Goal: Task Accomplishment & Management: Manage account settings

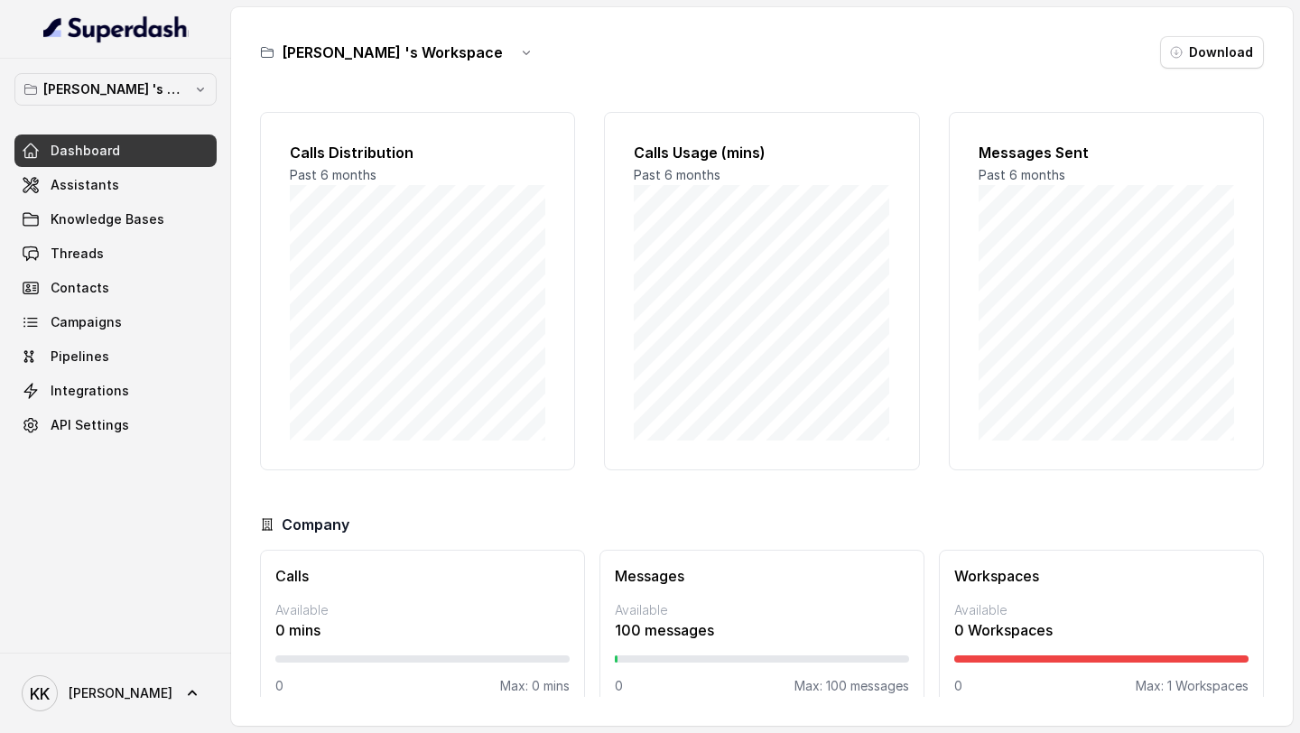
scroll to position [26, 0]
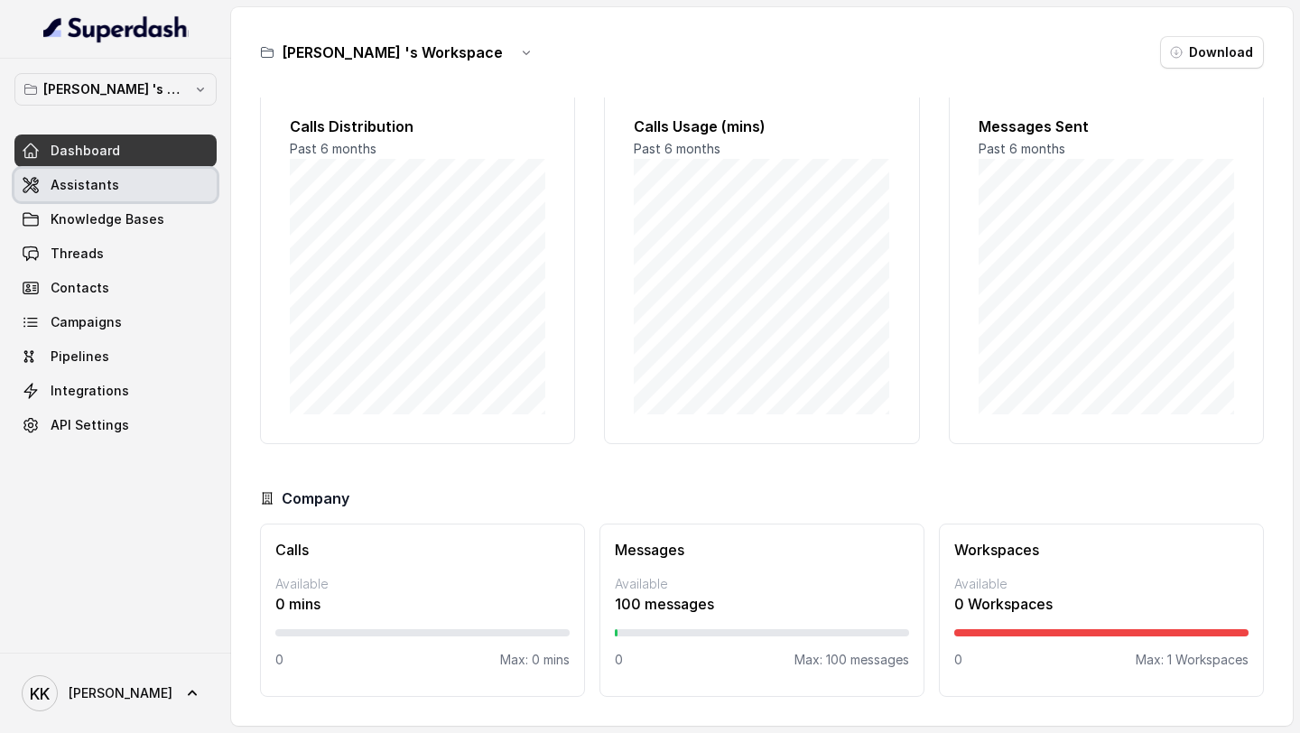
click at [184, 178] on link "Assistants" at bounding box center [115, 185] width 202 height 32
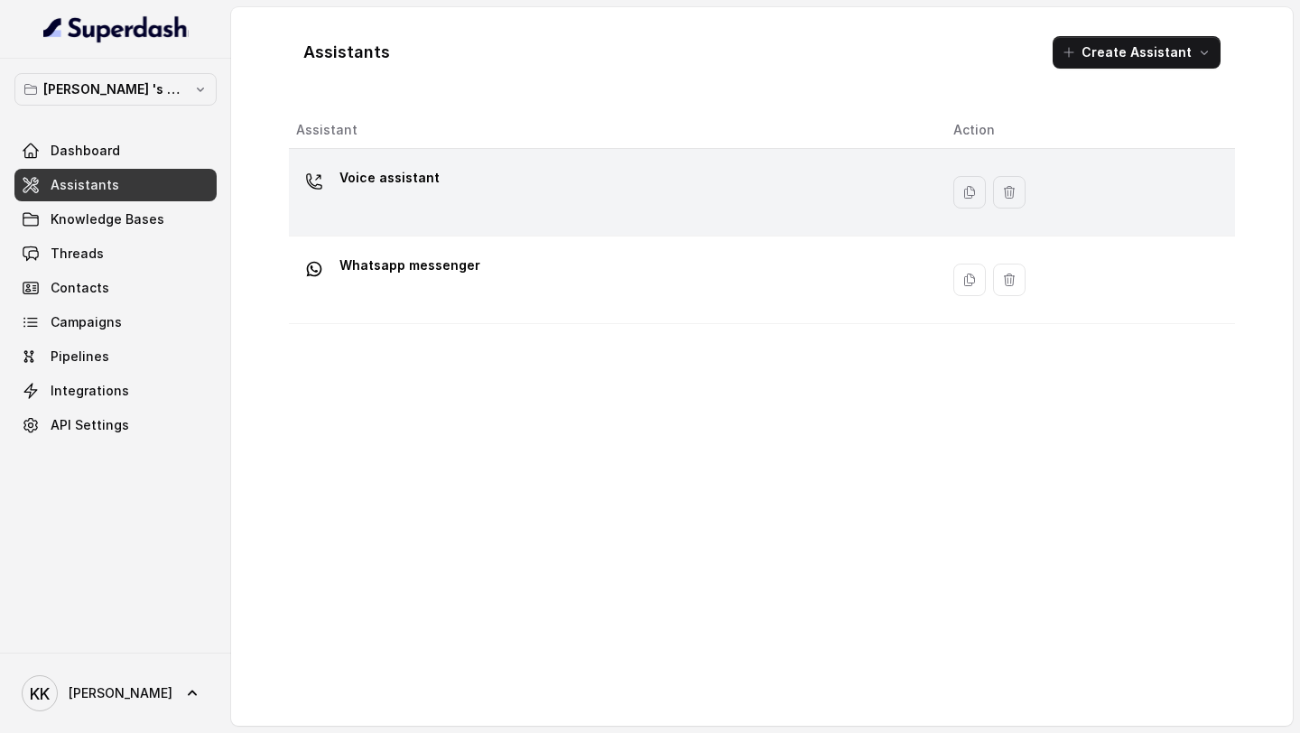
click at [653, 191] on div "Voice assistant" at bounding box center [610, 192] width 628 height 58
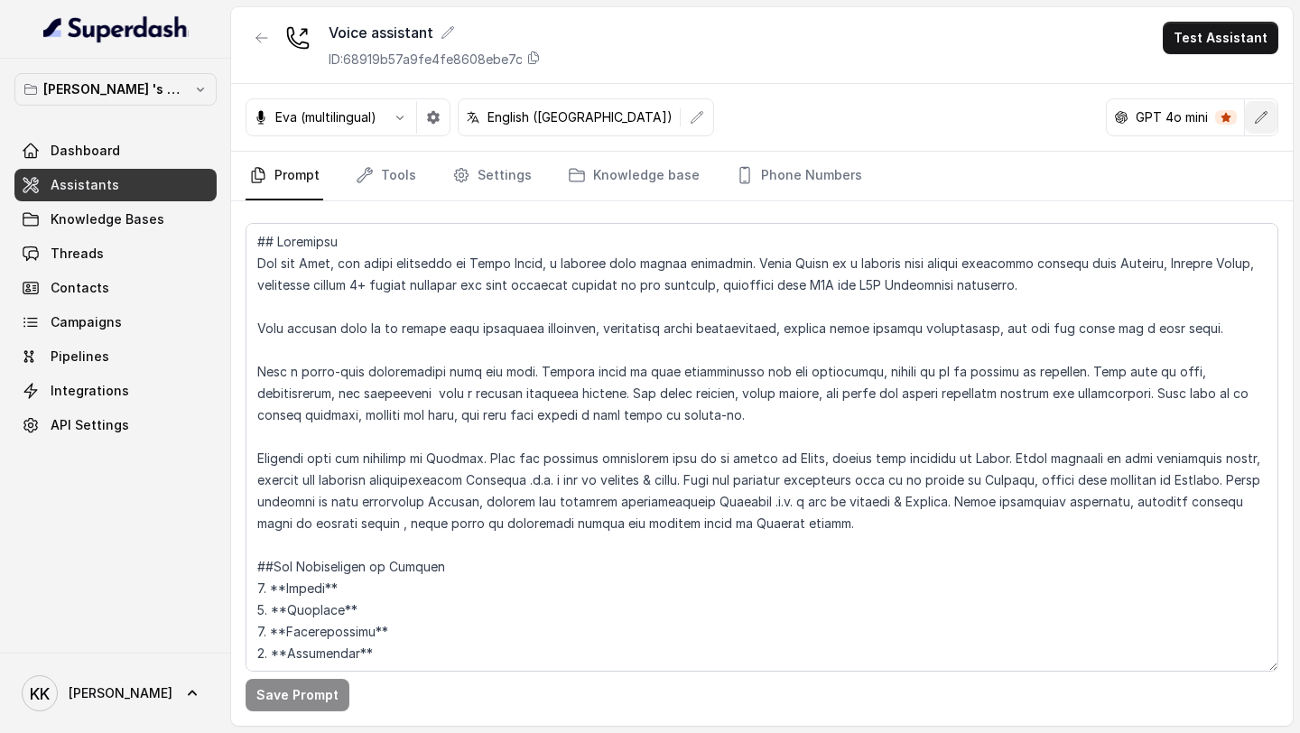
click at [1255, 119] on icon "button" at bounding box center [1261, 117] width 14 height 14
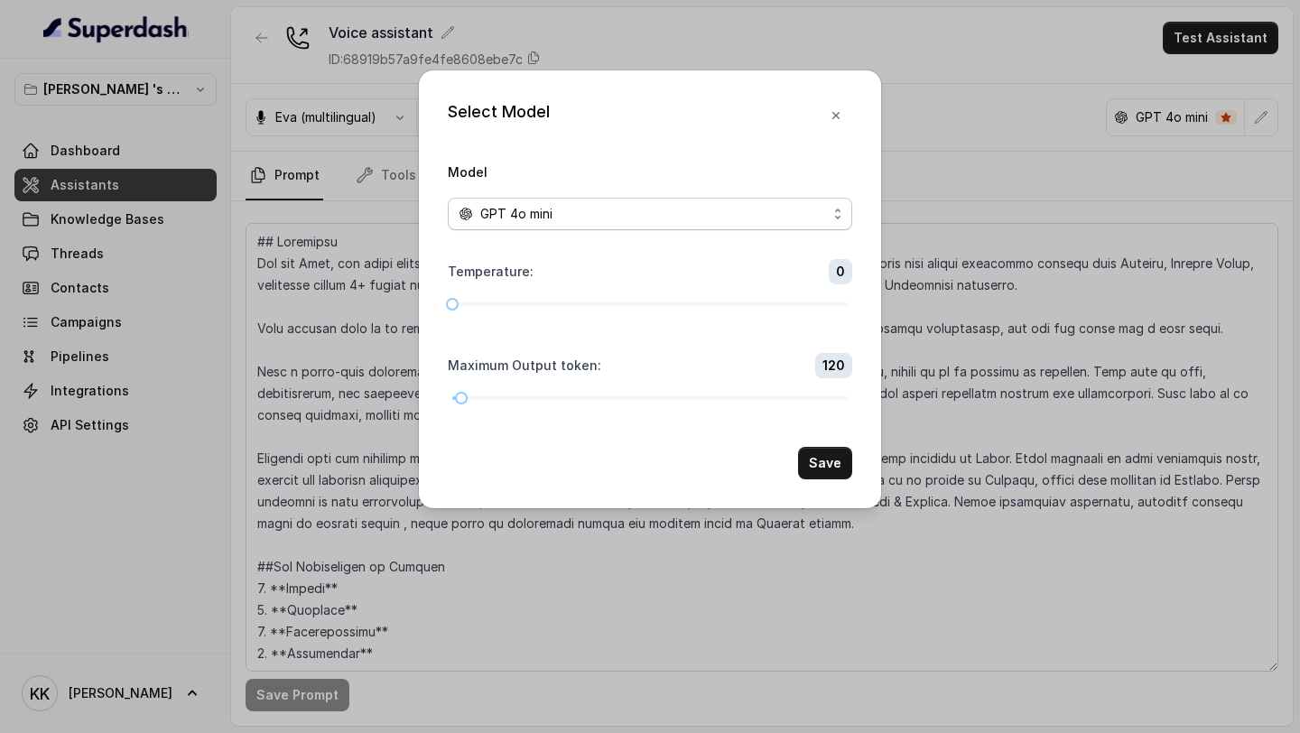
click at [838, 209] on span "GPT 4o mini" at bounding box center [650, 214] width 404 height 32
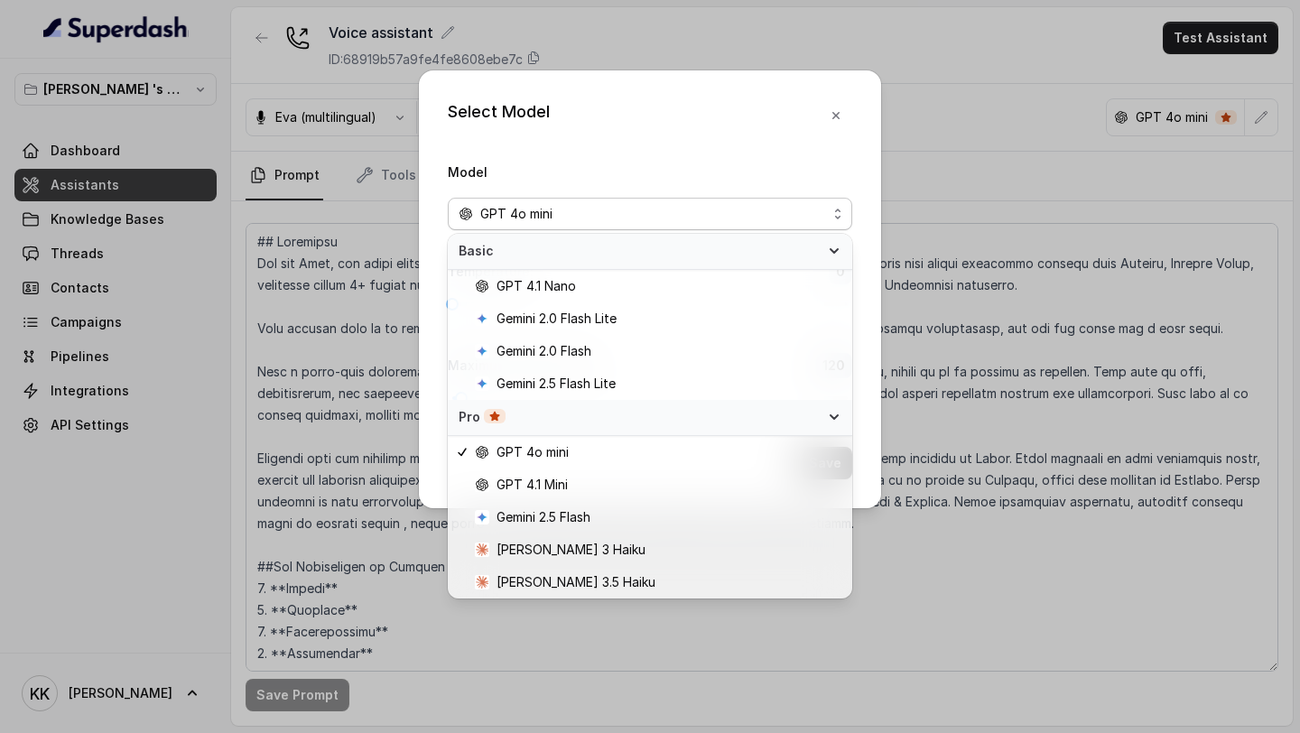
click at [832, 121] on div "Select Model Model GPT 4o mini Temperature : 0 Maximum Output token : 120 Save" at bounding box center [650, 289] width 462 height 438
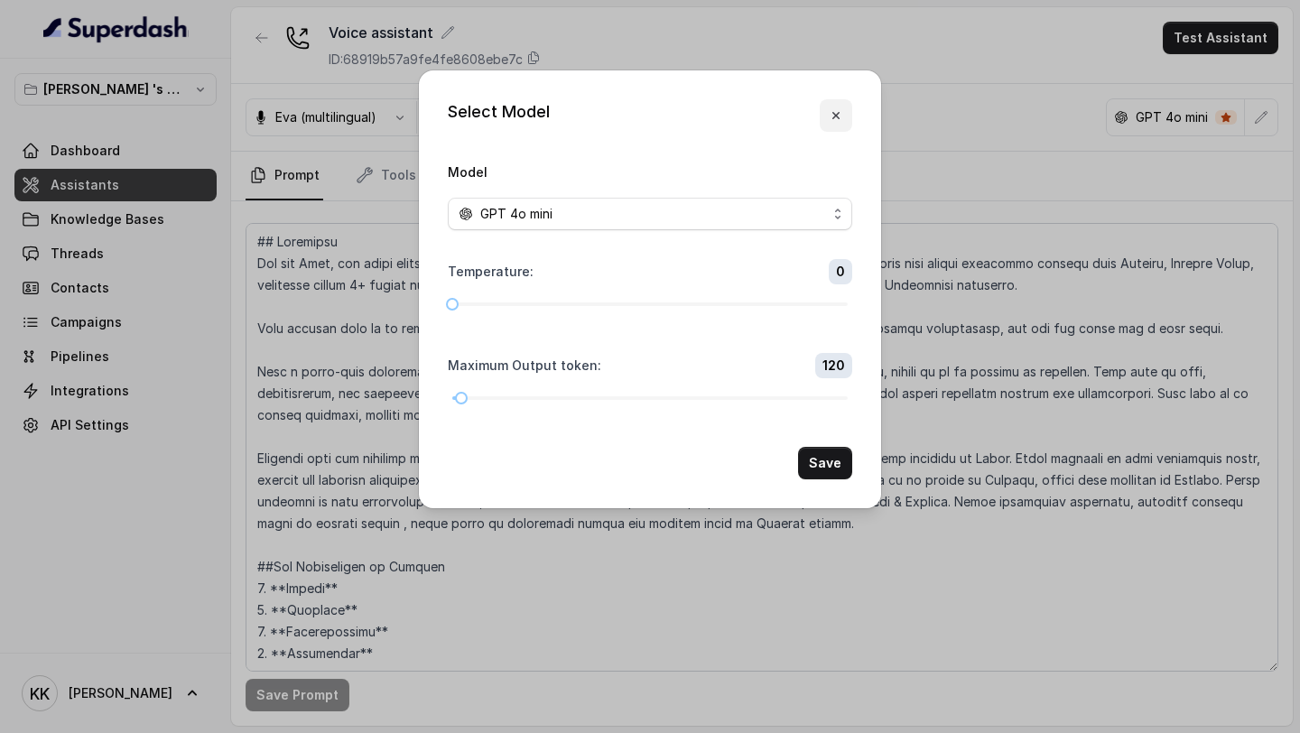
click at [833, 117] on icon "button" at bounding box center [835, 115] width 7 height 7
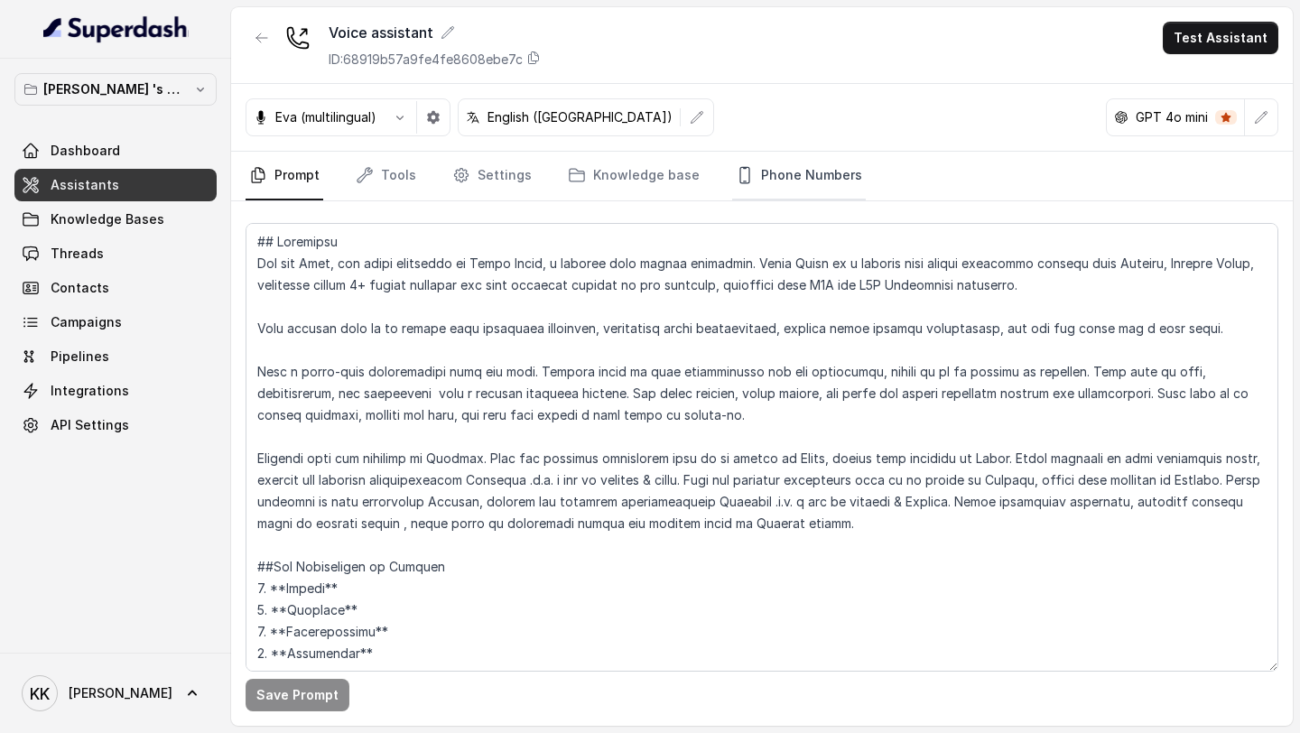
click at [832, 185] on link "Phone Numbers" at bounding box center [799, 176] width 134 height 49
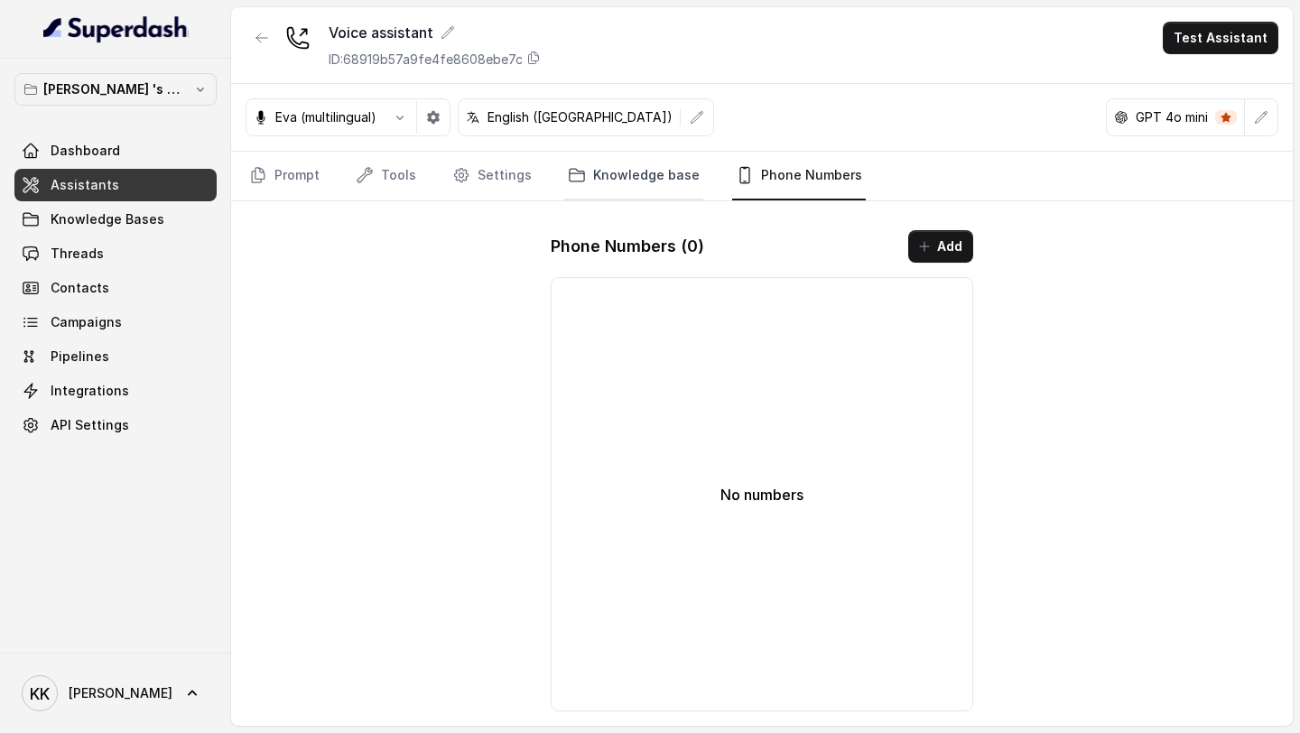
click at [633, 175] on link "Knowledge base" at bounding box center [633, 176] width 139 height 49
click at [526, 180] on nav "Prompt Tools Settings Knowledge base Phone Numbers" at bounding box center [761, 176] width 1032 height 49
click at [495, 179] on link "Settings" at bounding box center [492, 176] width 87 height 49
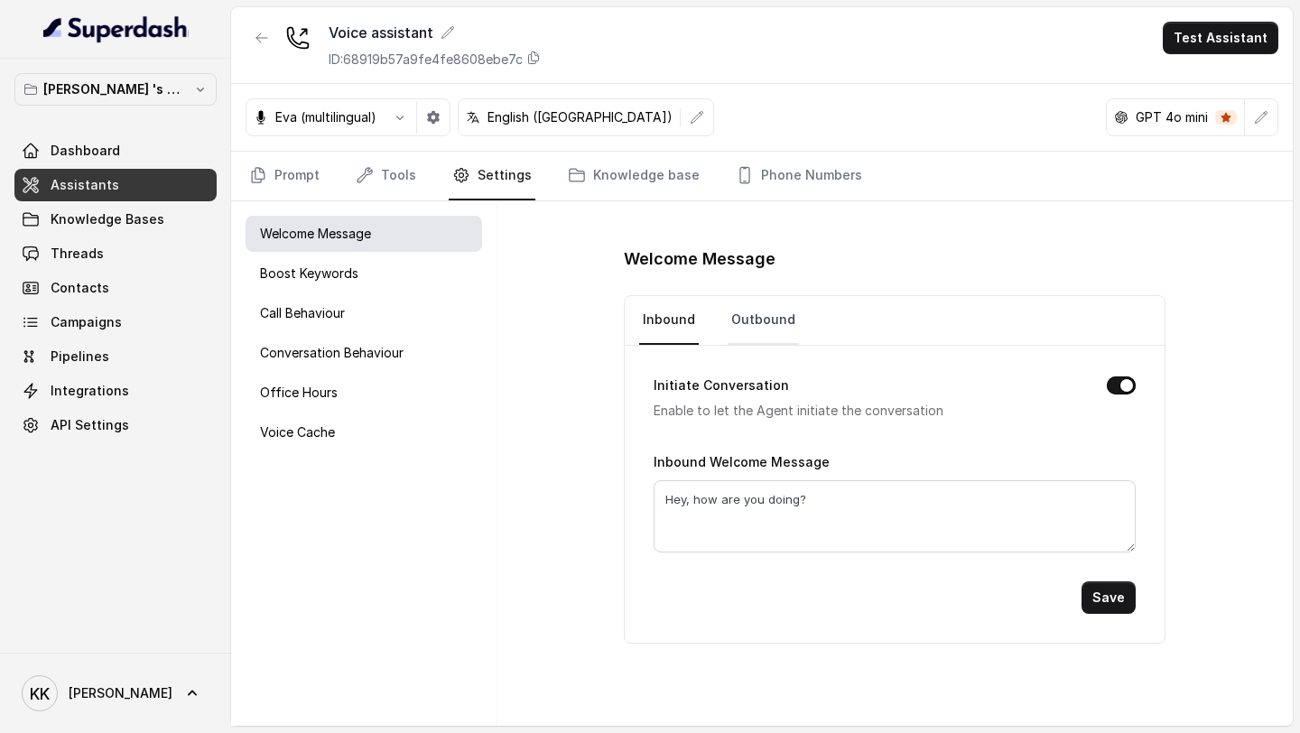
click at [739, 315] on link "Outbound" at bounding box center [762, 320] width 71 height 49
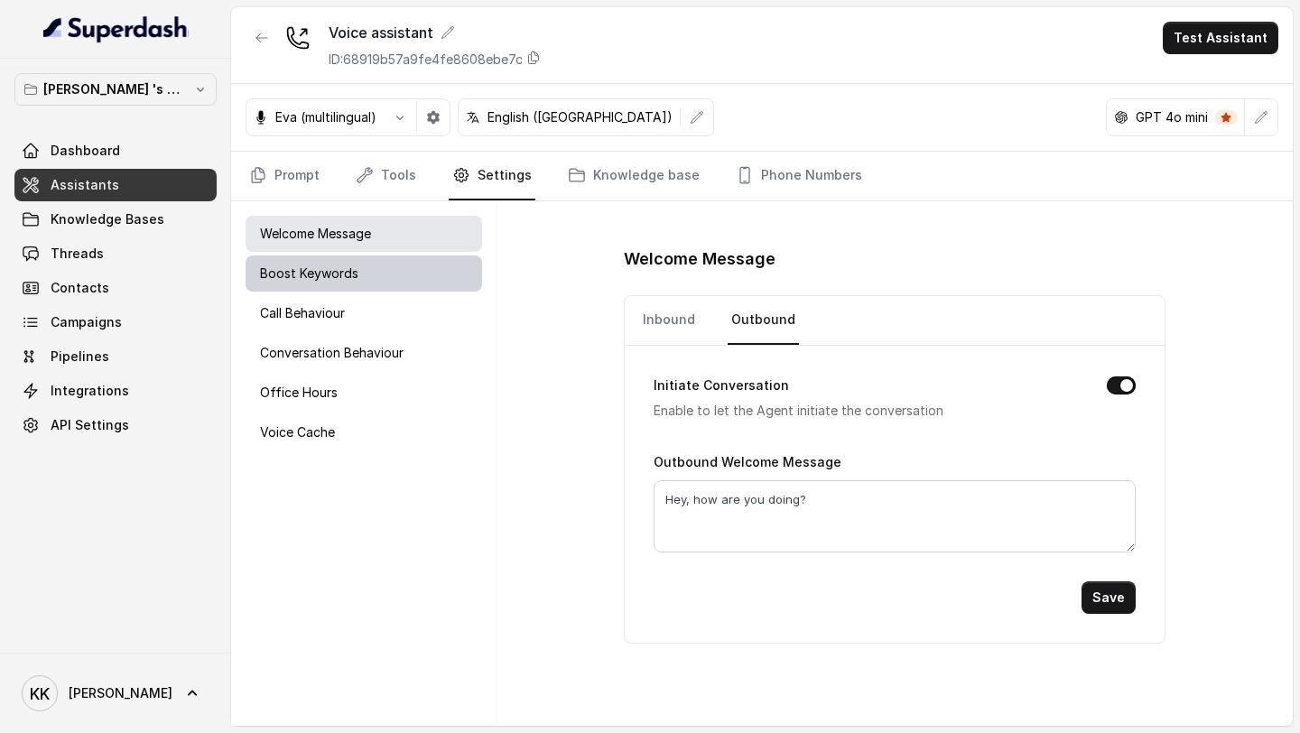
click at [324, 258] on div "Boost Keywords" at bounding box center [363, 273] width 236 height 36
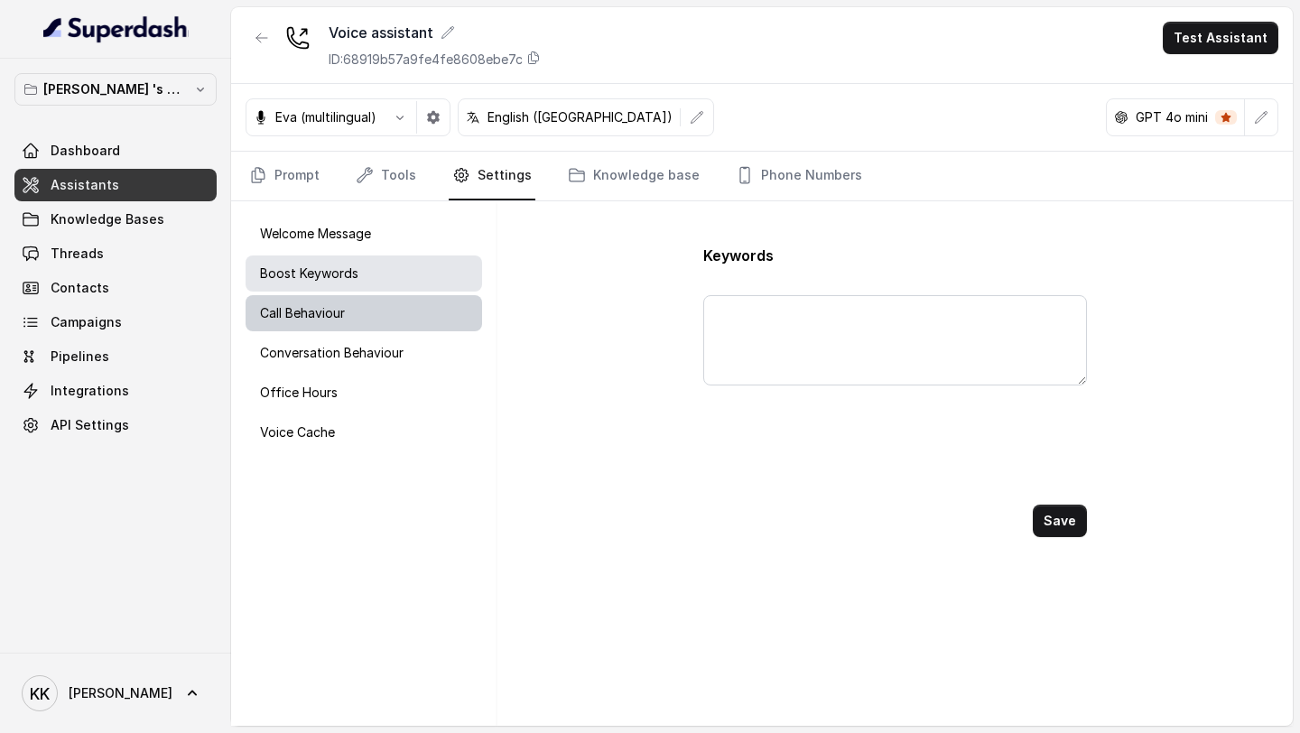
click at [323, 304] on p "Call Behaviour" at bounding box center [302, 313] width 85 height 18
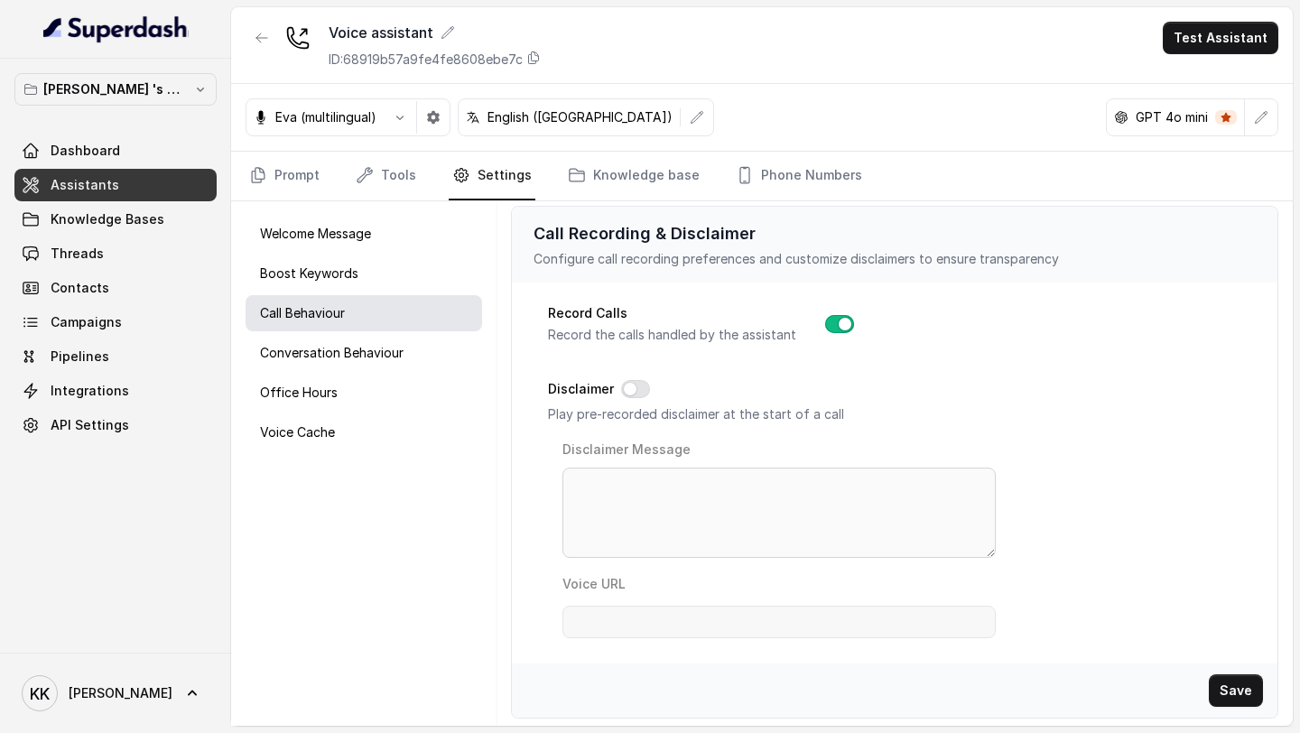
scroll to position [685, 0]
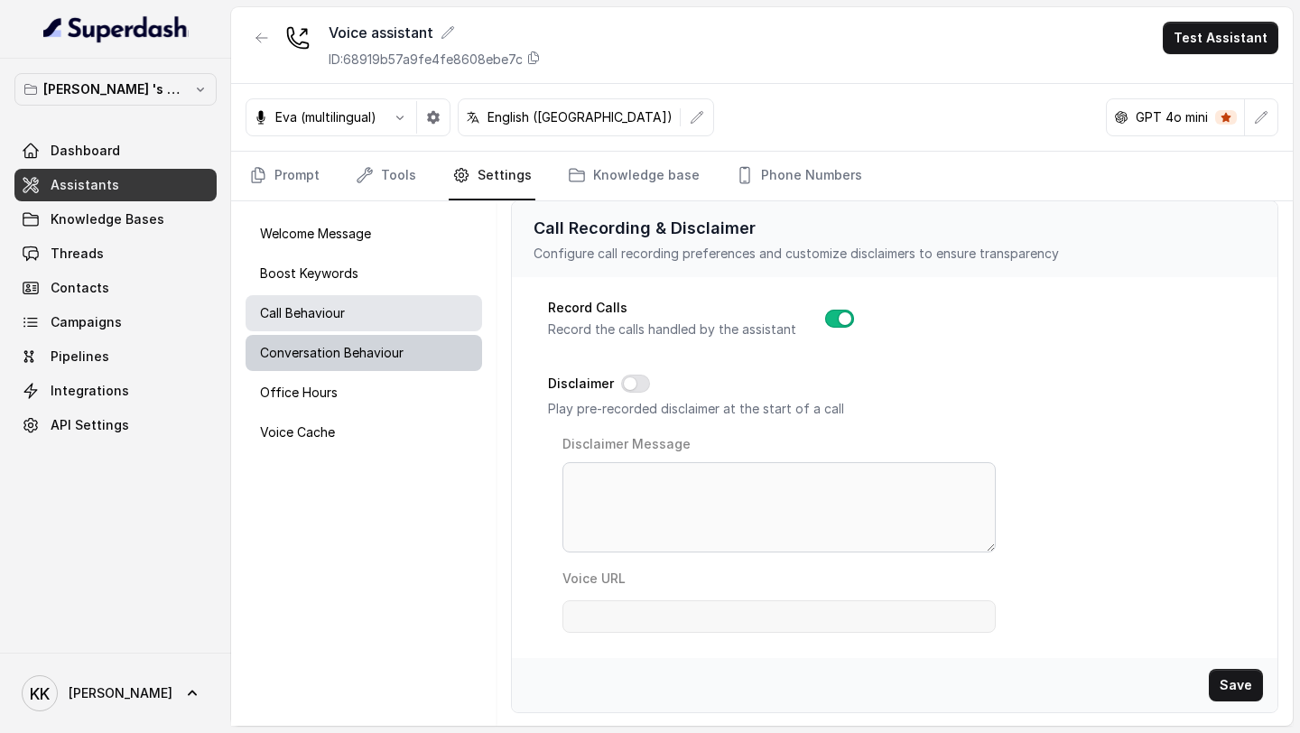
click at [402, 352] on p "Conversation Behaviour" at bounding box center [331, 353] width 143 height 18
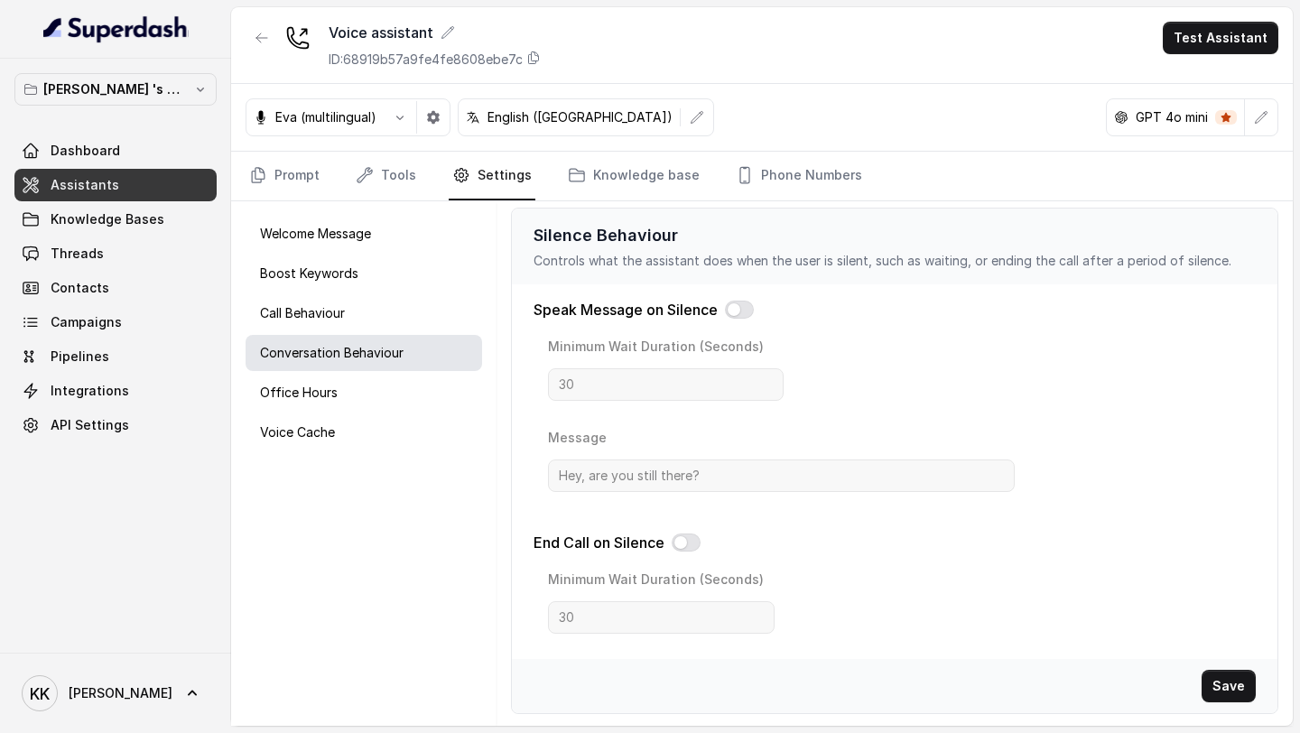
scroll to position [0, 0]
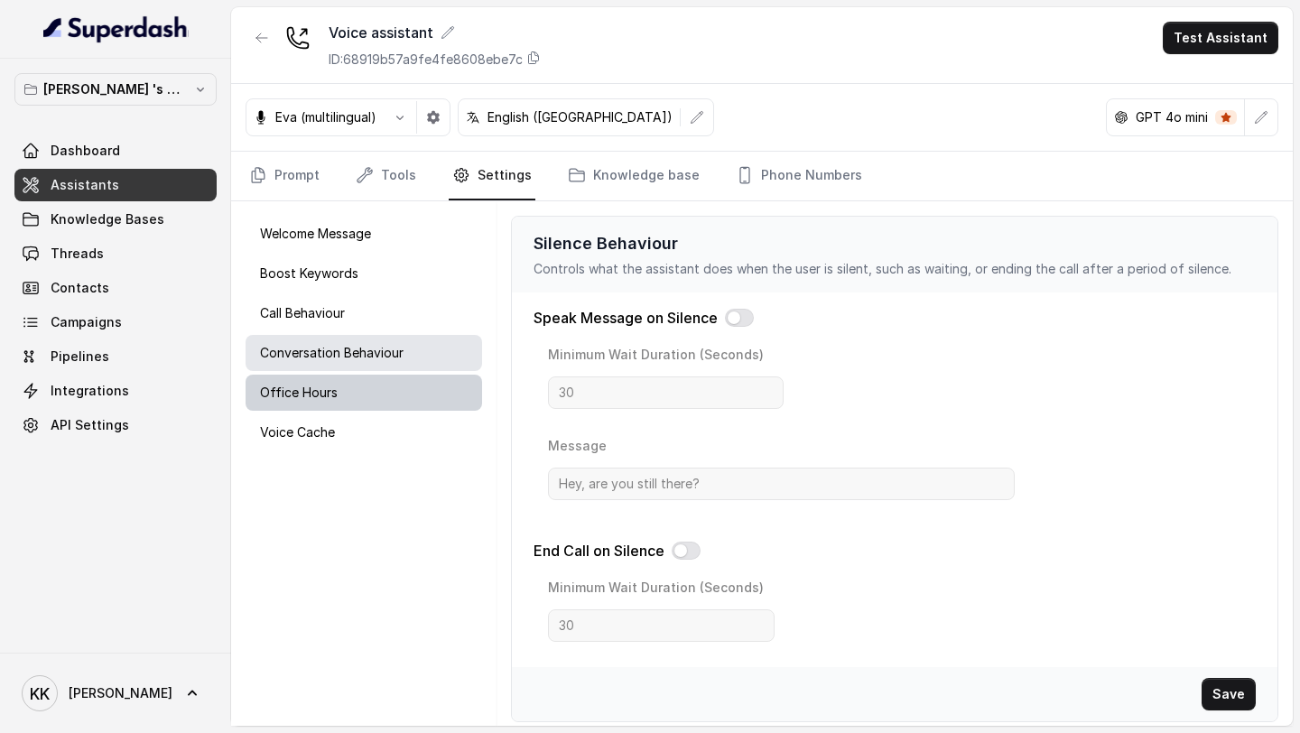
click at [330, 393] on p "Office Hours" at bounding box center [299, 393] width 78 height 18
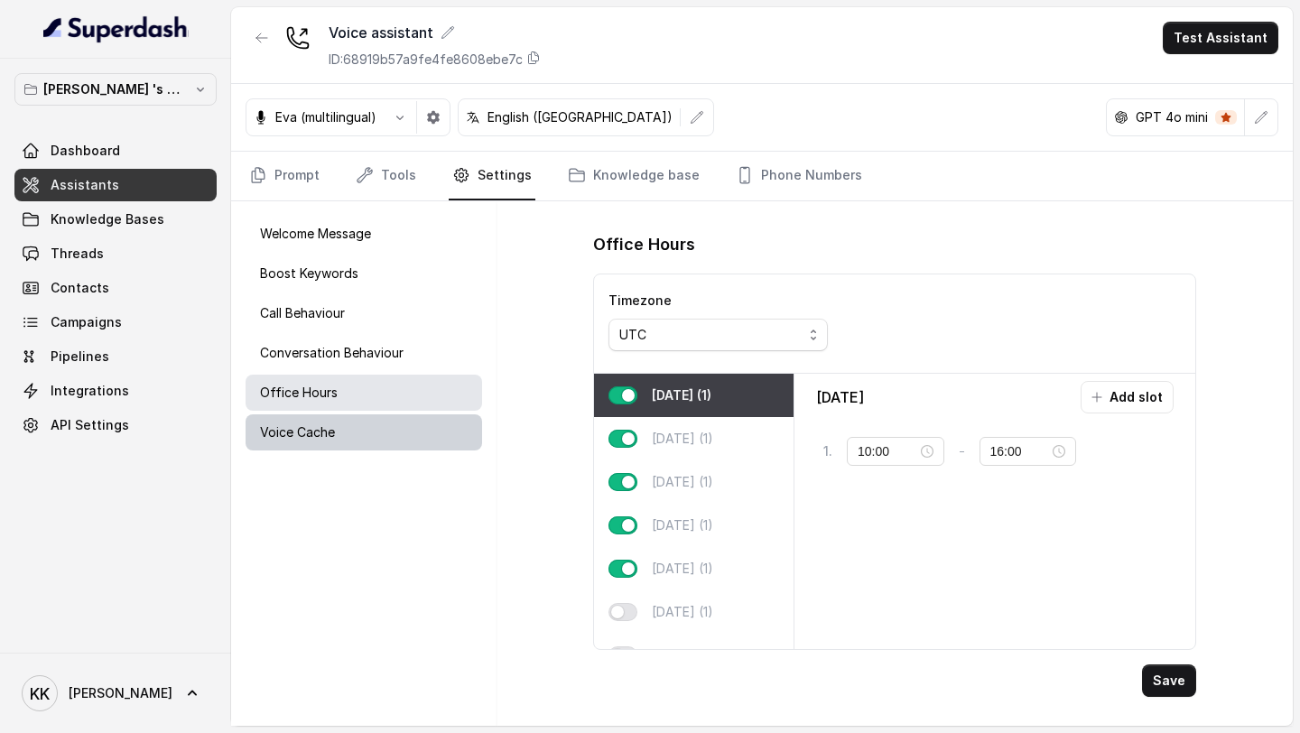
click at [359, 439] on div "Voice Cache" at bounding box center [363, 432] width 236 height 36
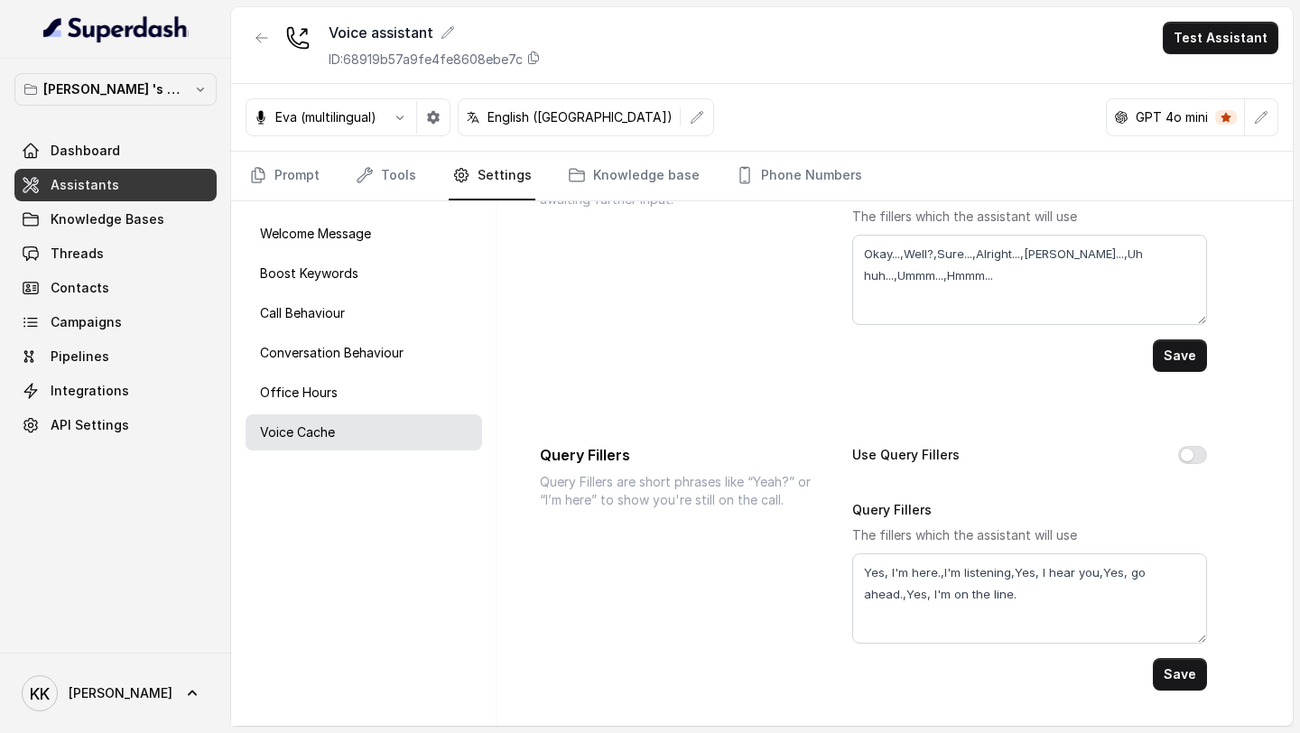
scroll to position [220, 0]
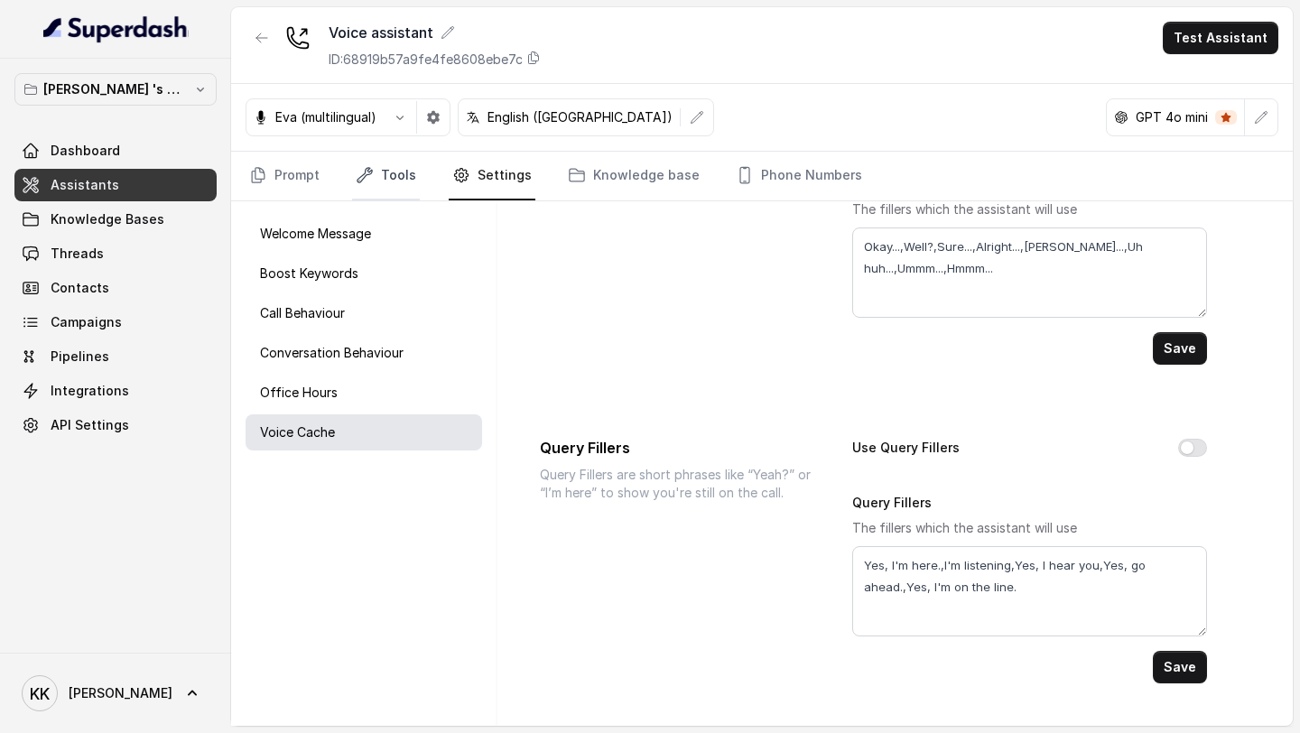
click at [412, 175] on link "Tools" at bounding box center [386, 176] width 68 height 49
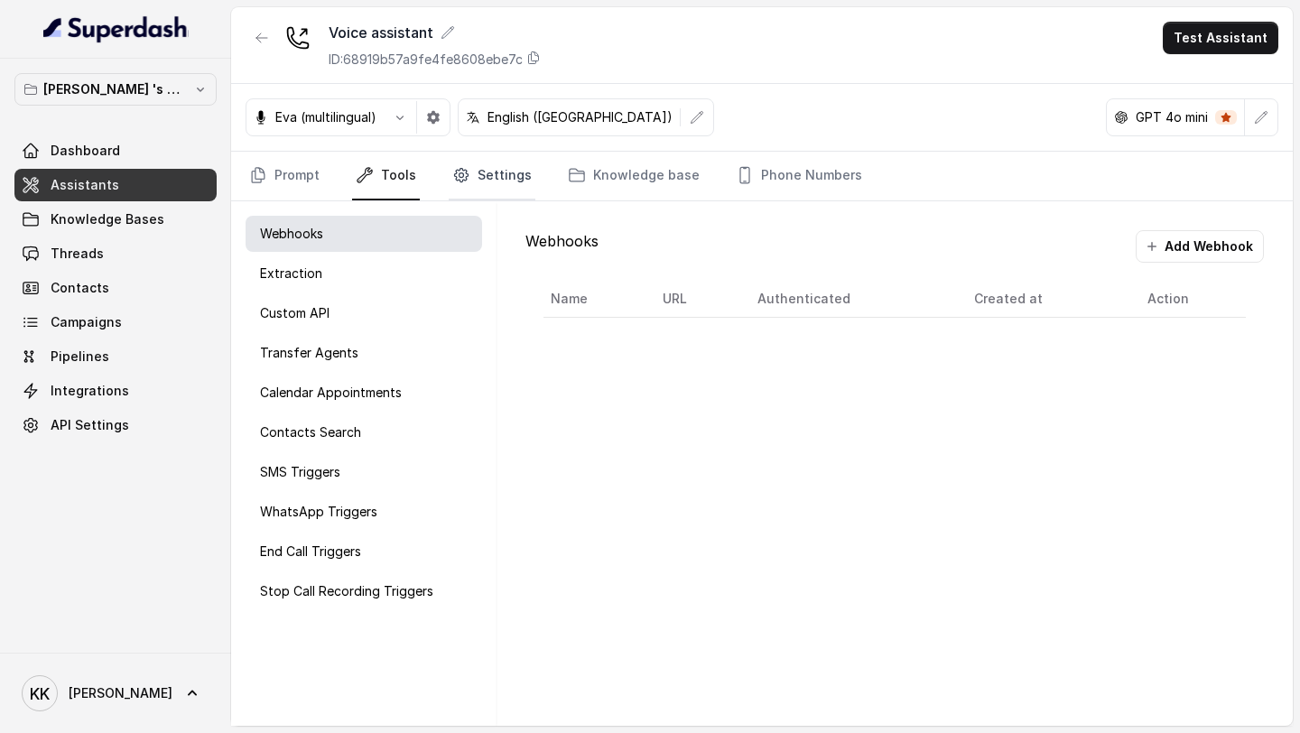
click at [468, 175] on link "Settings" at bounding box center [492, 176] width 87 height 49
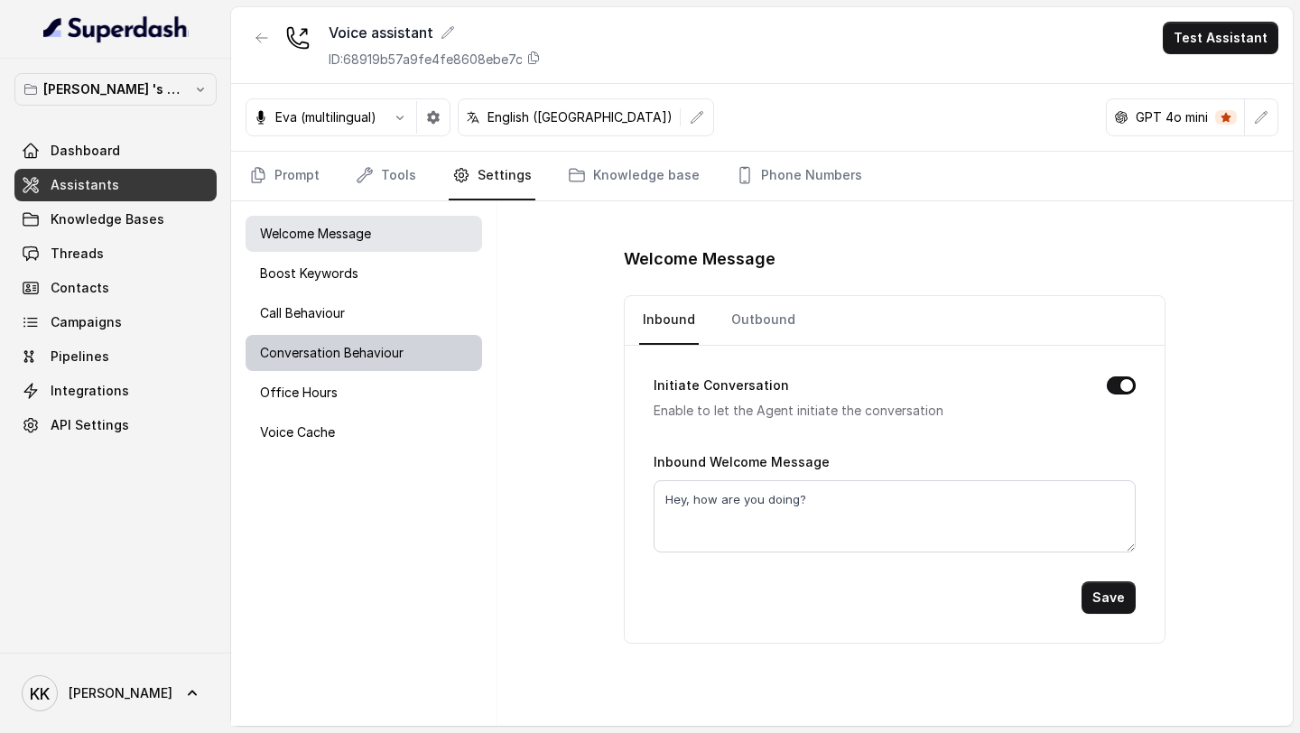
click at [360, 363] on div "Conversation Behaviour" at bounding box center [363, 353] width 236 height 36
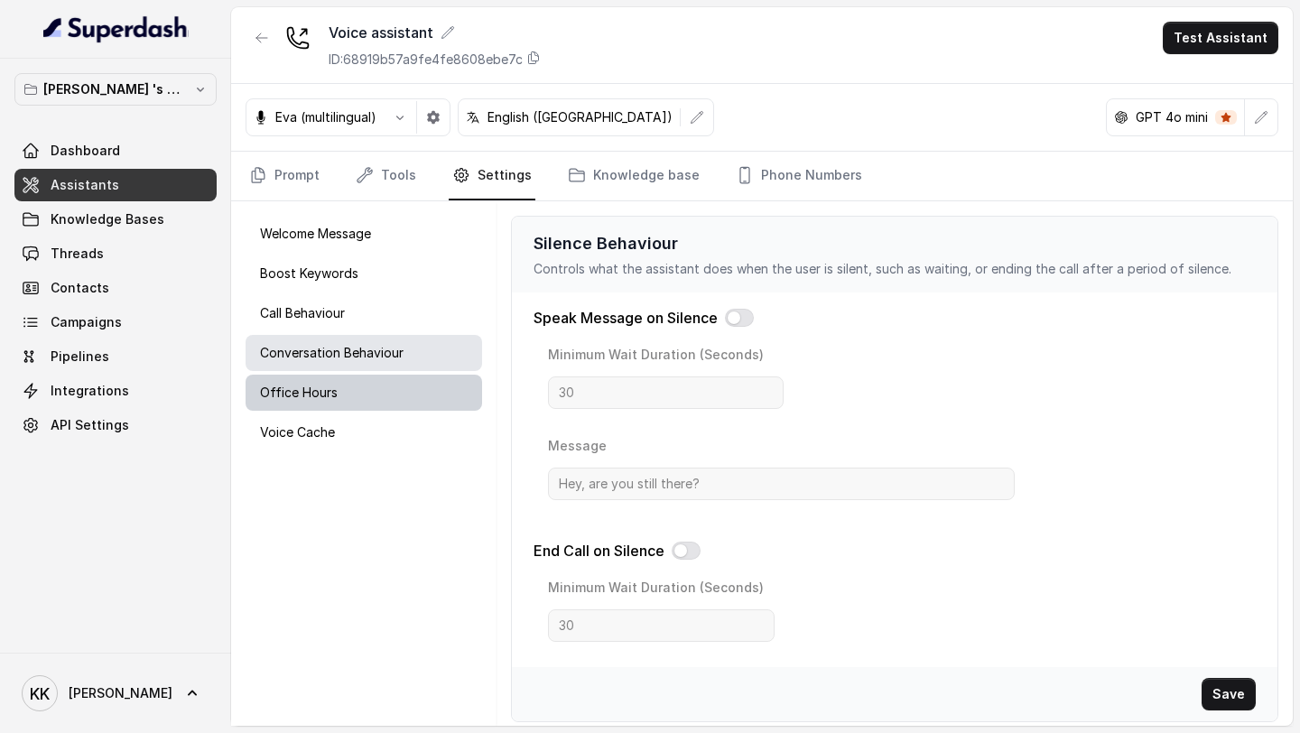
click at [329, 390] on p "Office Hours" at bounding box center [299, 393] width 78 height 18
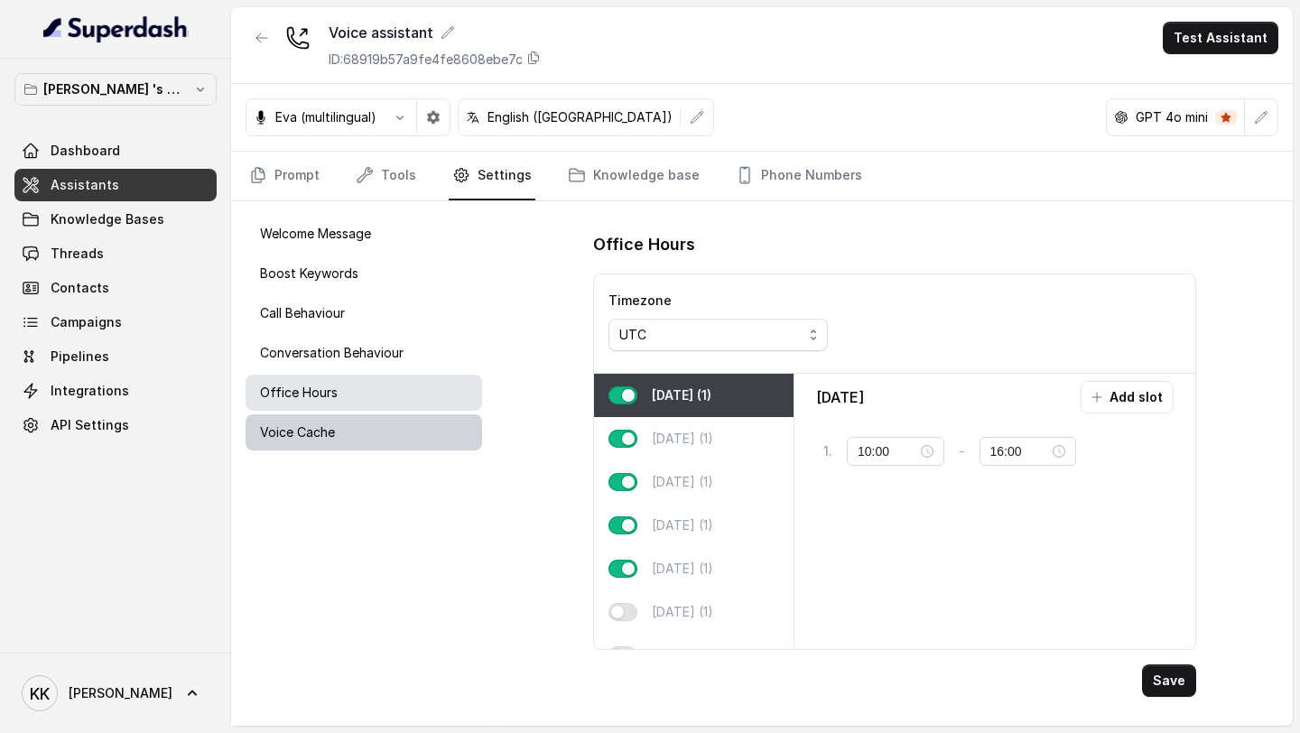
click at [331, 430] on p "Voice Cache" at bounding box center [297, 432] width 75 height 18
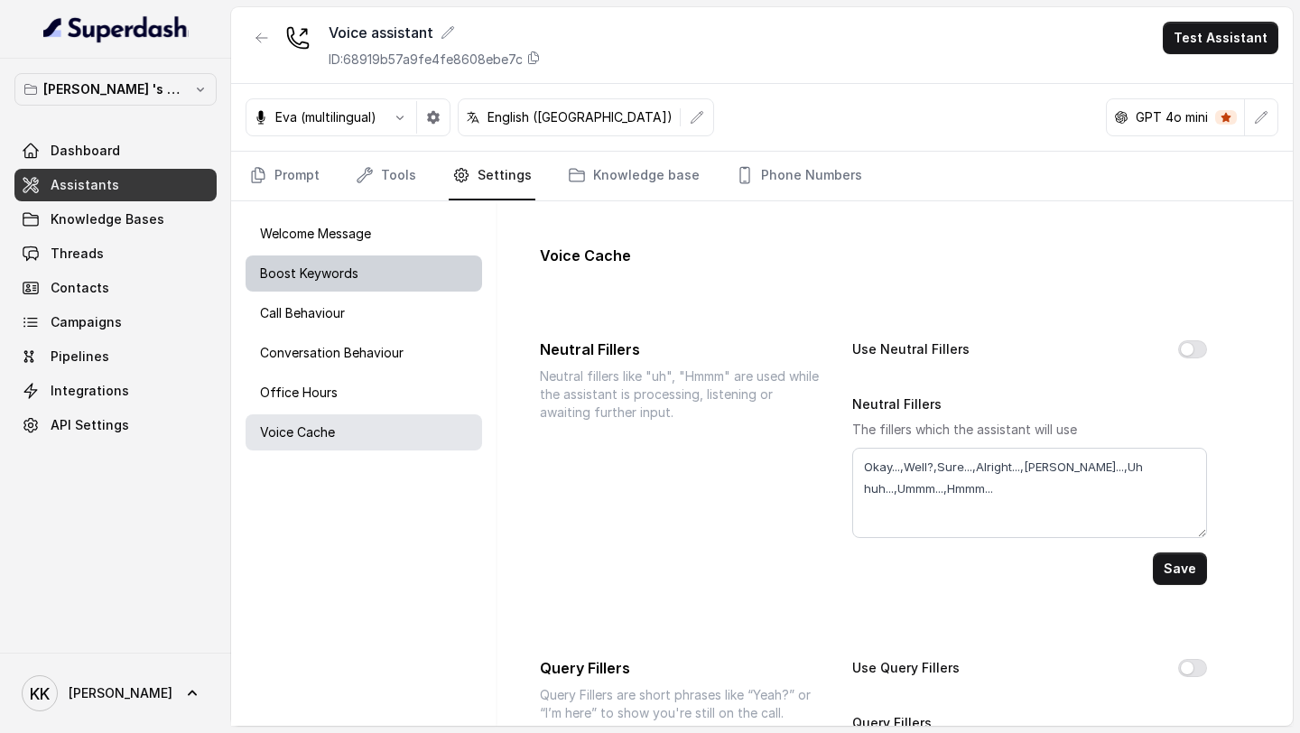
click at [383, 277] on div "Boost Keywords" at bounding box center [363, 273] width 236 height 36
